Goal: Information Seeking & Learning: Learn about a topic

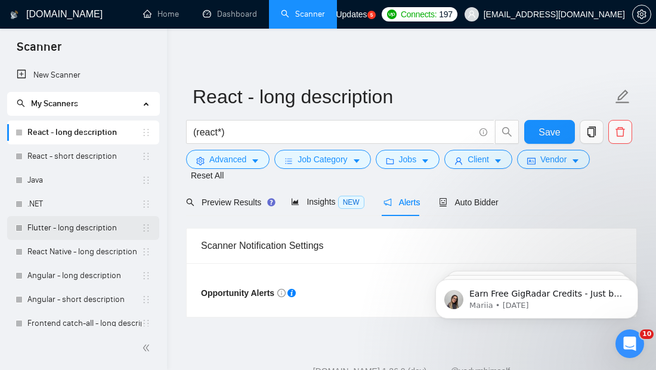
click at [61, 222] on link "Flutter - long description" at bounding box center [84, 228] width 114 height 24
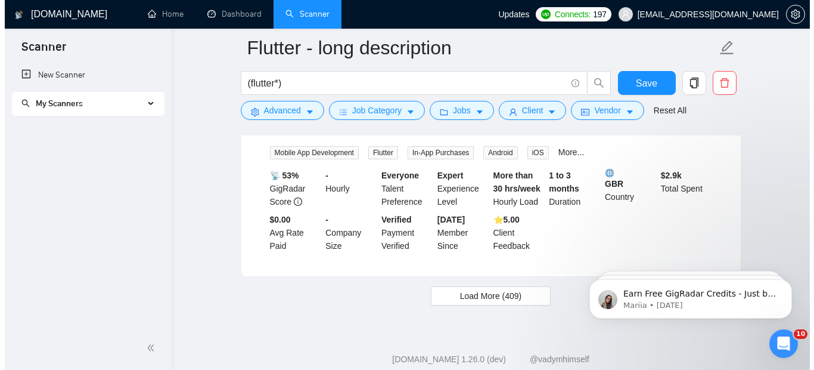
scroll to position [2423, 0]
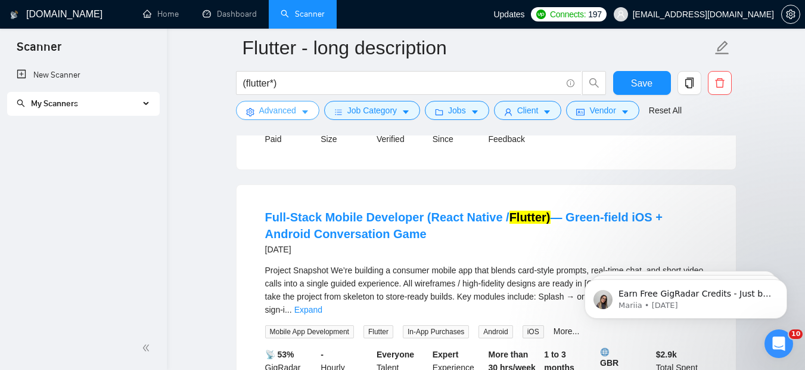
click at [301, 116] on icon "caret-down" at bounding box center [305, 112] width 8 height 8
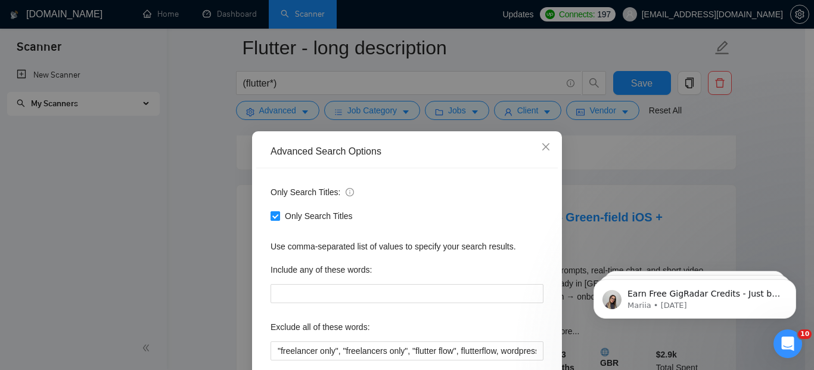
click at [271, 219] on input "Only Search Titles" at bounding box center [275, 215] width 8 height 8
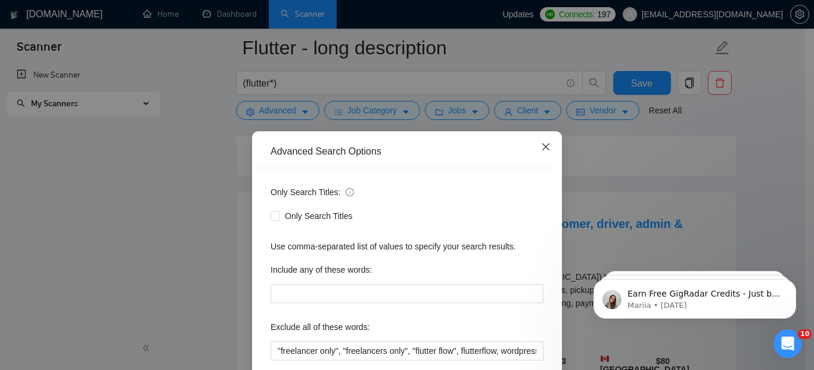
click at [543, 148] on icon "close" at bounding box center [546, 146] width 7 height 7
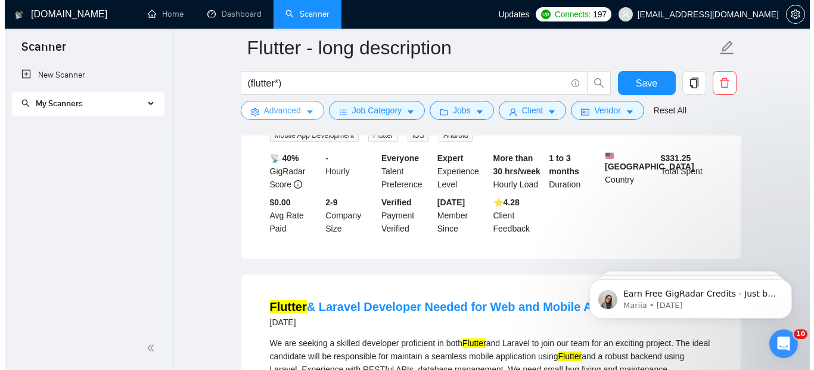
scroll to position [1805, 0]
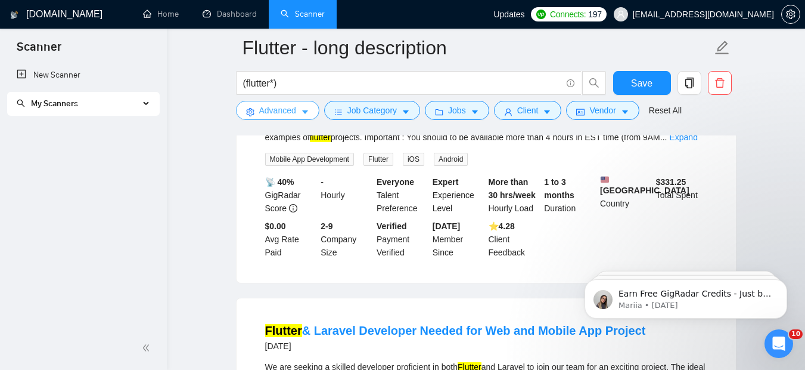
click at [301, 113] on icon "caret-down" at bounding box center [305, 112] width 8 height 8
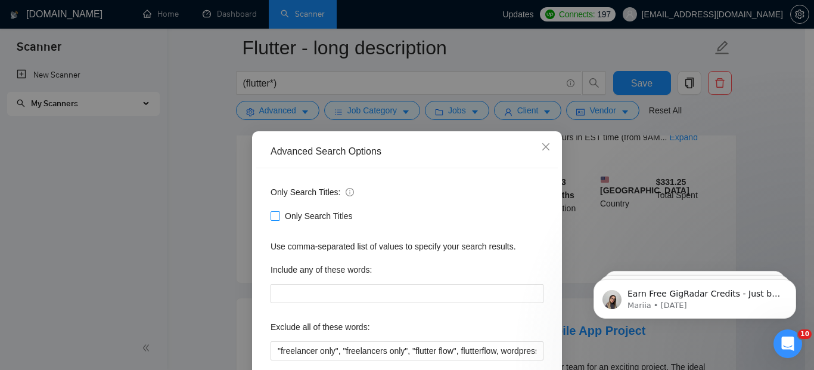
click at [275, 215] on span at bounding box center [276, 216] width 10 height 10
click at [275, 215] on input "Only Search Titles" at bounding box center [275, 215] width 8 height 8
checkbox input "true"
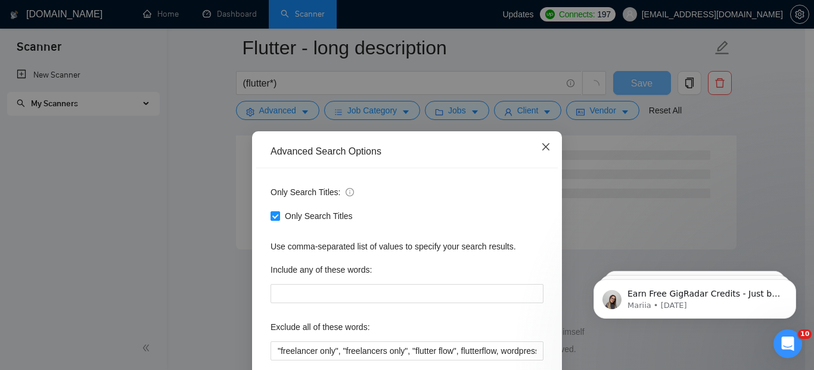
scroll to position [1619, 0]
click at [541, 147] on icon "close" at bounding box center [546, 147] width 10 height 10
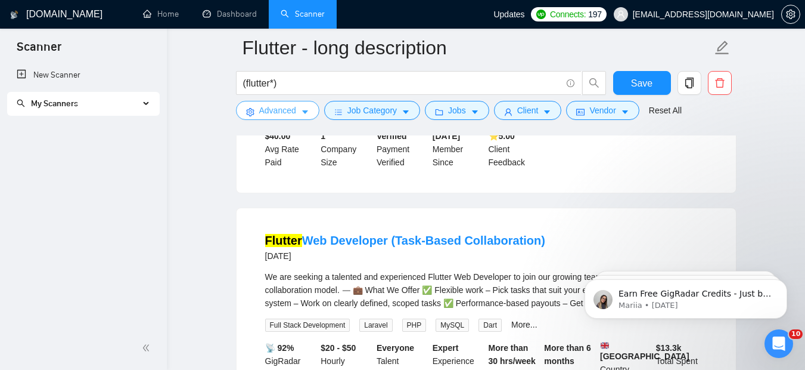
click at [307, 109] on icon "caret-down" at bounding box center [305, 112] width 8 height 8
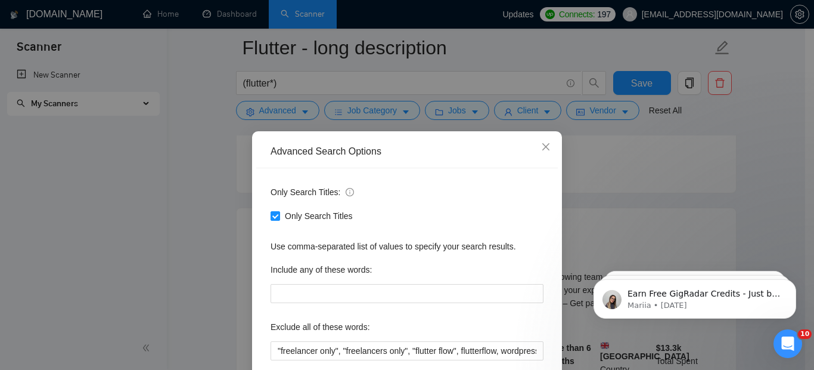
scroll to position [126, 0]
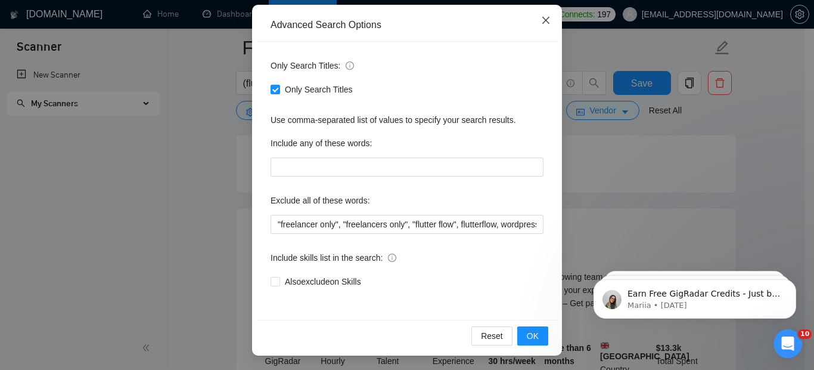
click at [544, 14] on span "Close" at bounding box center [546, 21] width 32 height 32
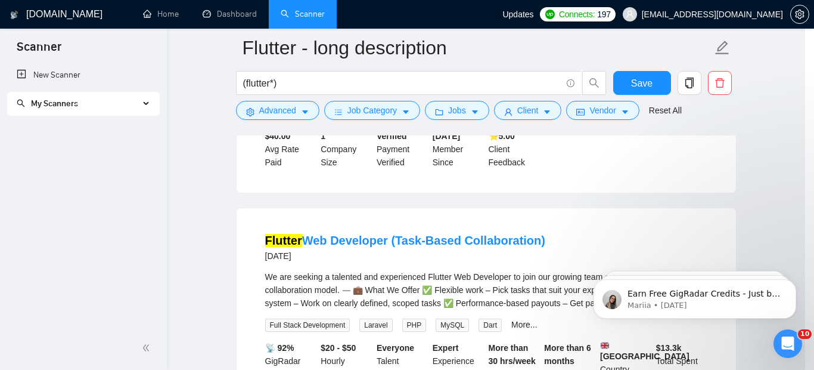
scroll to position [67, 0]
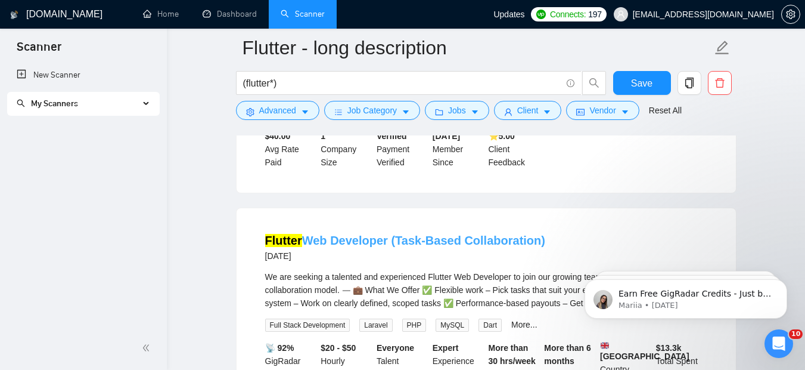
click at [352, 234] on link "Flutter Web Developer (Task-Based Collaboration)" at bounding box center [405, 240] width 280 height 13
click at [407, 114] on icon "caret-down" at bounding box center [406, 112] width 8 height 8
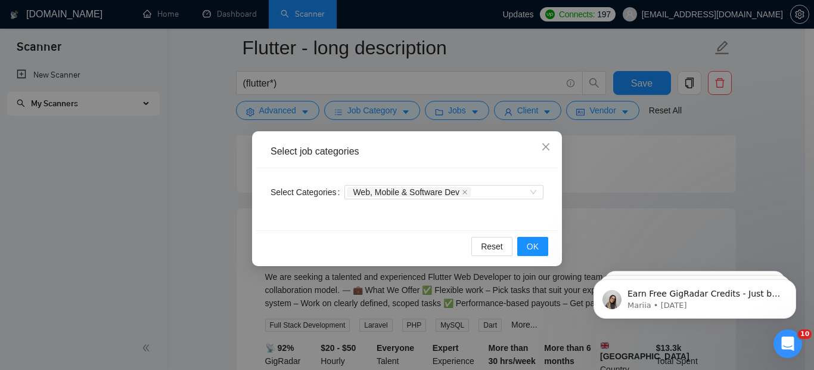
click at [451, 111] on div "Select job categories Select Categories Web, Mobile & Software Dev Reset OK" at bounding box center [407, 185] width 814 height 370
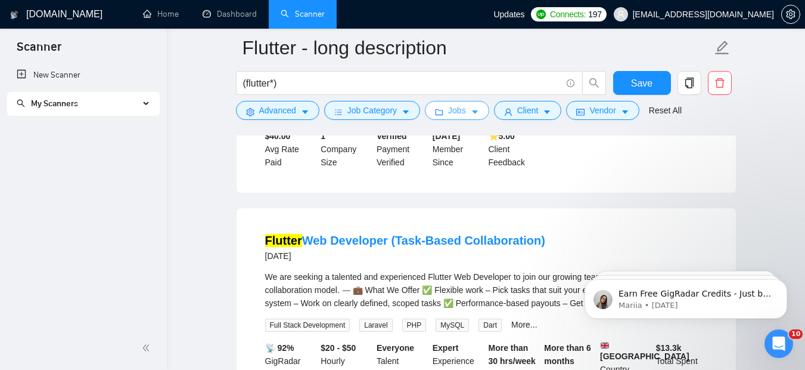
click at [458, 110] on span "Jobs" at bounding box center [457, 110] width 18 height 13
